Goal: Check status: Check status

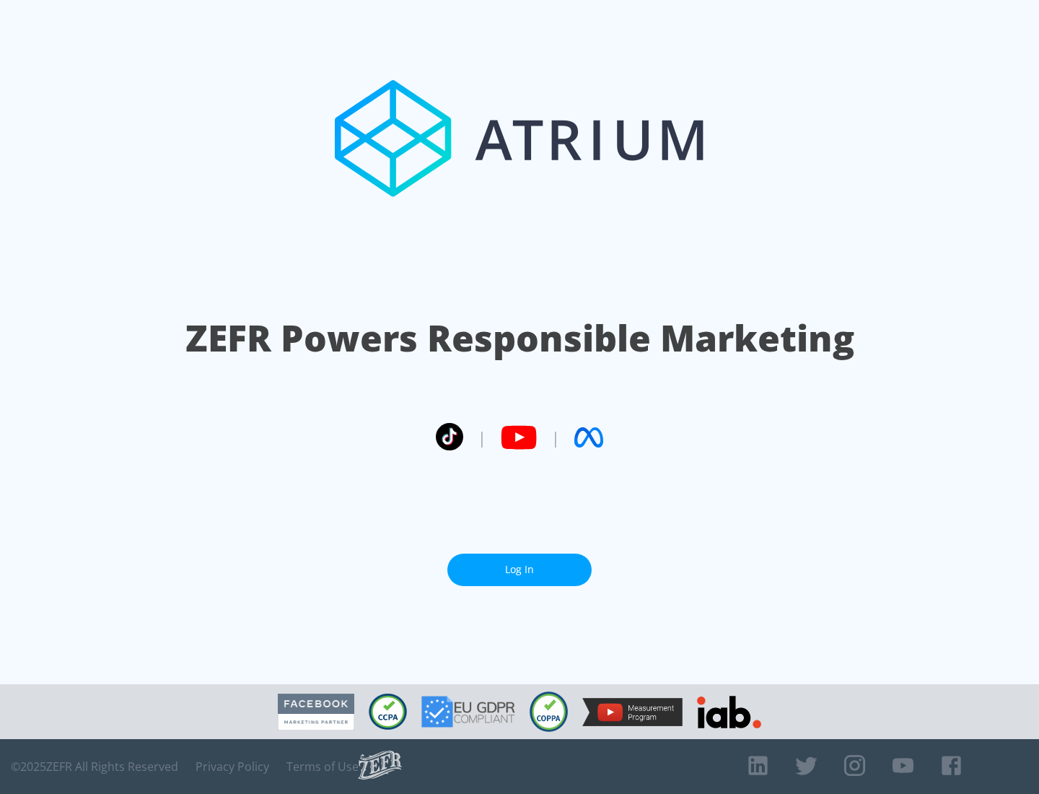
click at [519, 569] on link "Log In" at bounding box center [519, 569] width 144 height 32
